Goal: Task Accomplishment & Management: Manage account settings

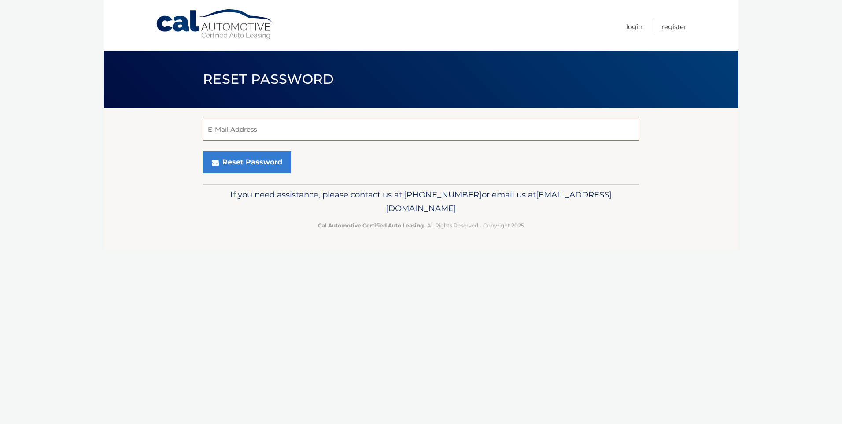
click at [291, 130] on input "E-Mail Address" at bounding box center [421, 130] width 436 height 22
type input "stahlk@uswa.net"
click at [249, 159] on button "Reset Password" at bounding box center [247, 162] width 88 height 22
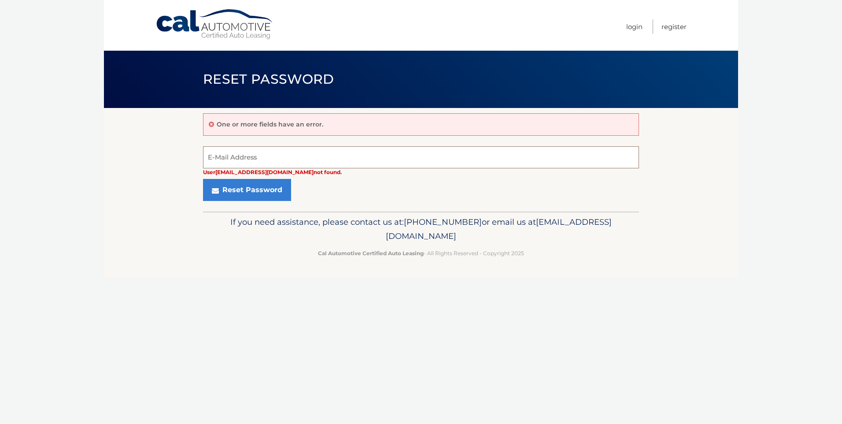
drag, startPoint x: 0, startPoint y: 0, endPoint x: 249, endPoint y: 159, distance: 295.1
click at [249, 159] on input "E-Mail Address" at bounding box center [421, 157] width 436 height 22
type input "[EMAIL_ADDRESS][DOMAIN_NAME]"
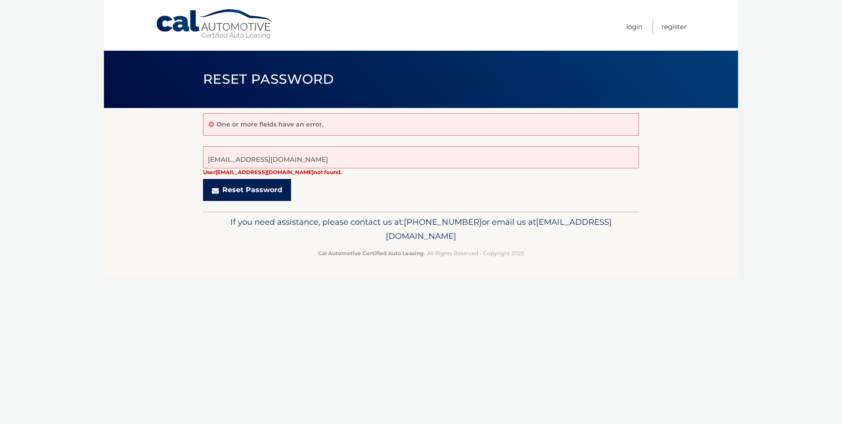
click at [251, 189] on button "Reset Password" at bounding box center [247, 190] width 88 height 22
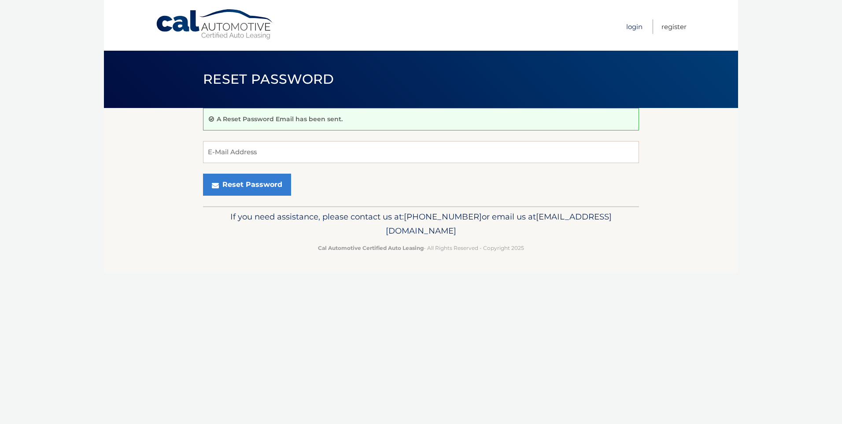
click at [639, 27] on link "Login" at bounding box center [634, 26] width 16 height 15
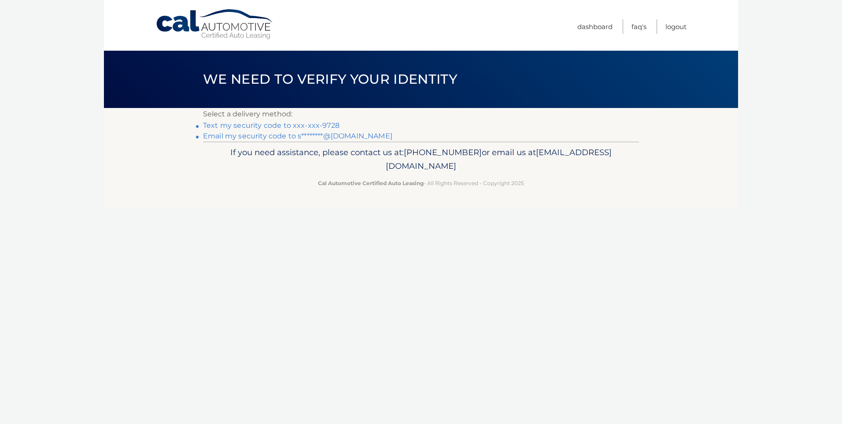
click at [279, 126] on link "Text my security code to xxx-xxx-9728" at bounding box center [271, 125] width 137 height 8
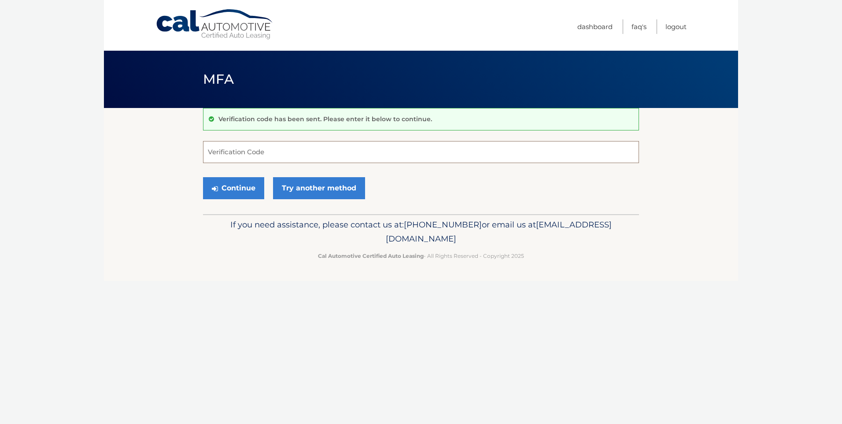
click at [278, 155] on input "Verification Code" at bounding box center [421, 152] width 436 height 22
type input "71770"
click at [203, 177] on button "Continue" at bounding box center [233, 188] width 61 height 22
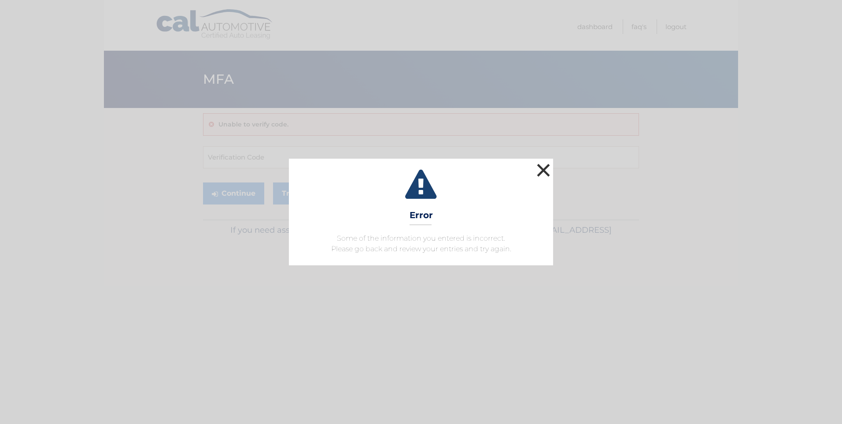
click at [548, 168] on button "×" at bounding box center [544, 170] width 18 height 18
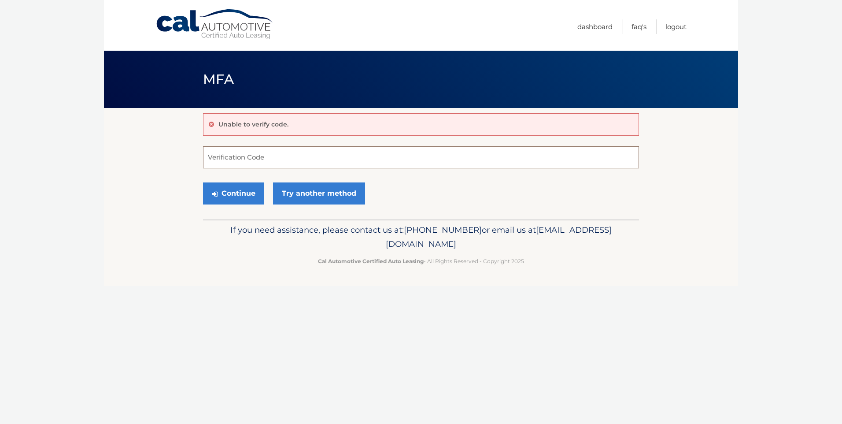
click at [243, 161] on input "Verification Code" at bounding box center [421, 157] width 436 height 22
type input "71770"
click at [242, 190] on button "Continue" at bounding box center [233, 193] width 61 height 22
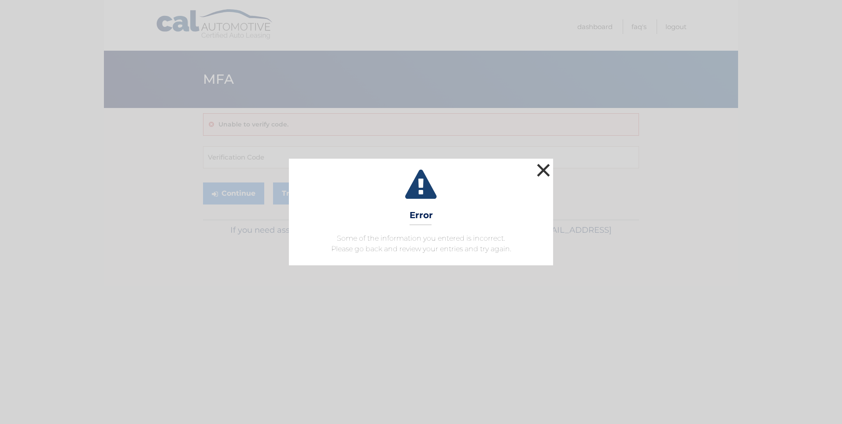
click at [541, 169] on button "×" at bounding box center [544, 170] width 18 height 18
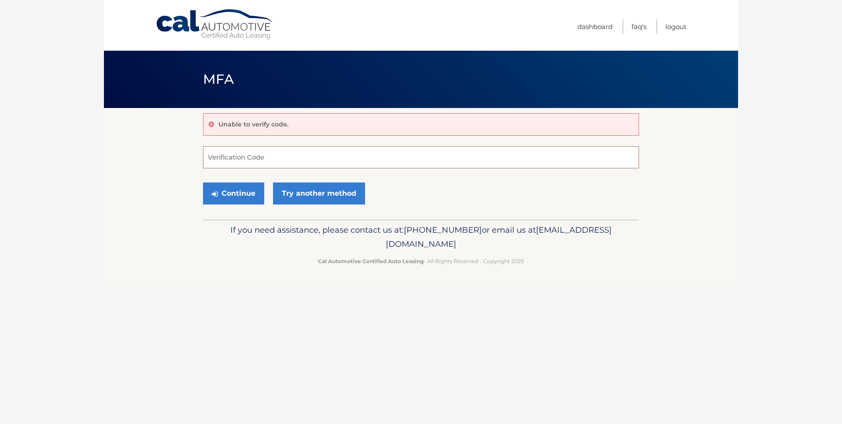
click at [269, 158] on input "Verification Code" at bounding box center [421, 157] width 436 height 22
type input "717770"
click at [229, 189] on button "Continue" at bounding box center [233, 193] width 61 height 22
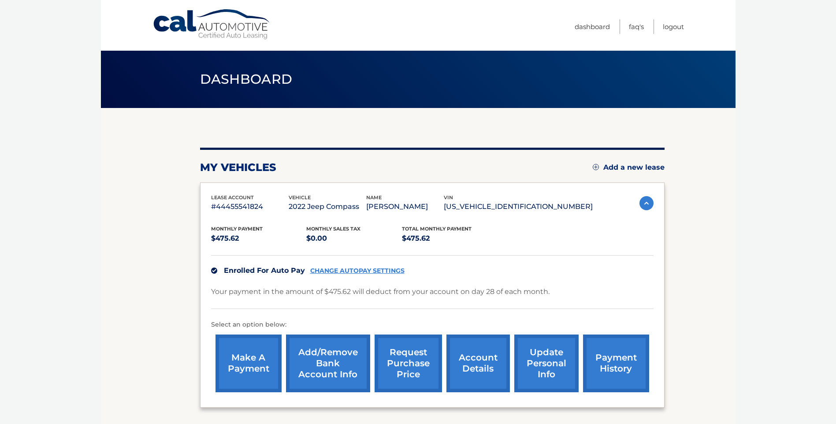
click at [610, 356] on link "payment history" at bounding box center [616, 363] width 66 height 58
click at [471, 360] on link "account details" at bounding box center [477, 363] width 63 height 58
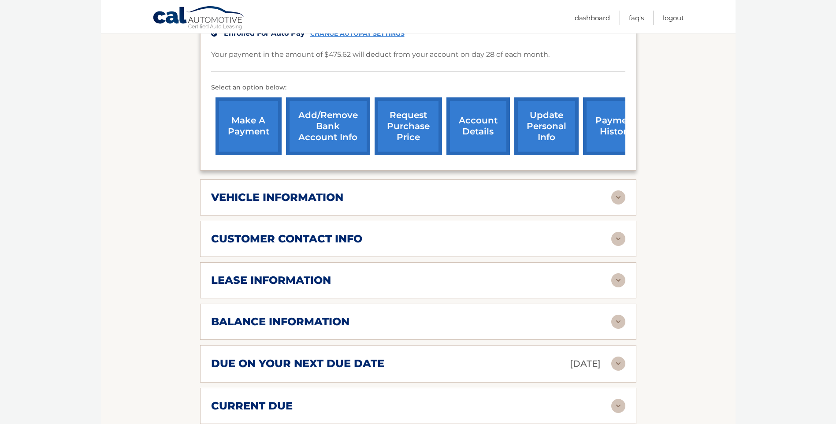
scroll to position [264, 0]
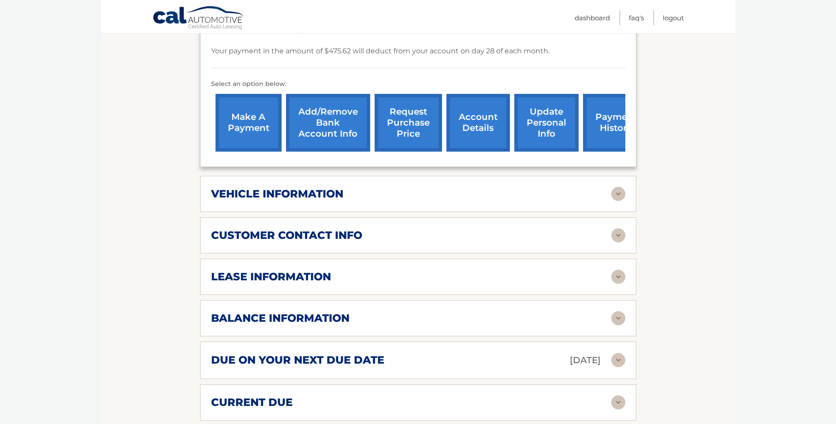
click at [268, 270] on h2 "lease information" at bounding box center [271, 276] width 120 height 13
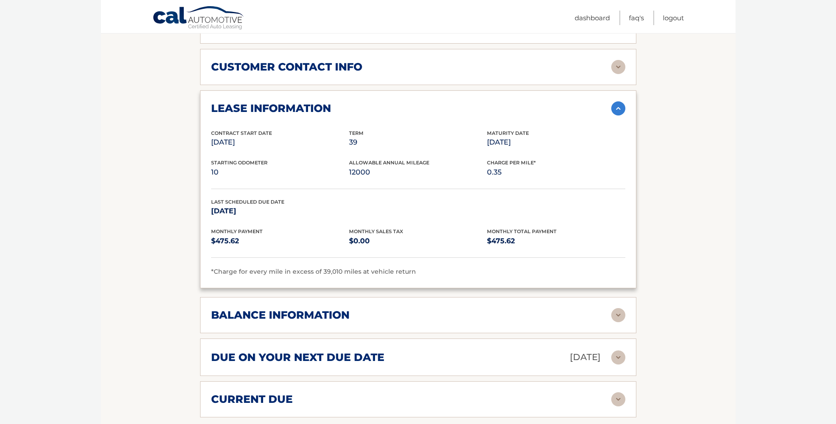
scroll to position [441, 0]
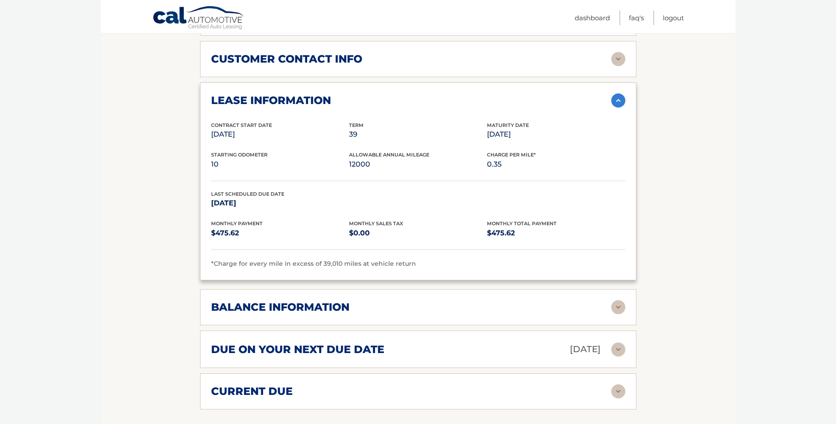
click at [259, 300] on h2 "balance information" at bounding box center [280, 306] width 138 height 13
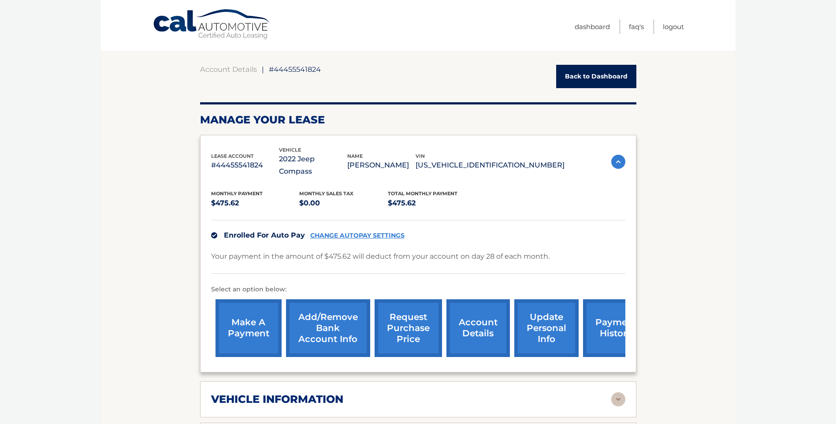
scroll to position [0, 0]
